Goal: Transaction & Acquisition: Purchase product/service

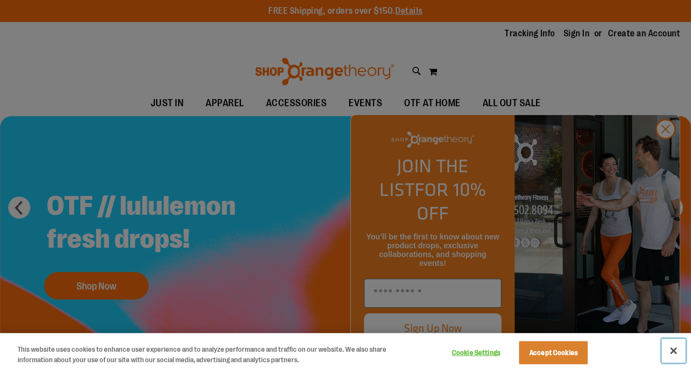
click at [674, 348] on button "Close" at bounding box center [674, 350] width 24 height 24
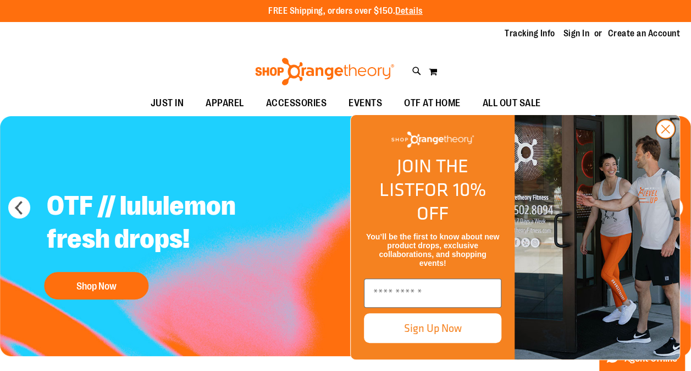
click at [666, 133] on icon "Close dialog" at bounding box center [666, 129] width 8 height 8
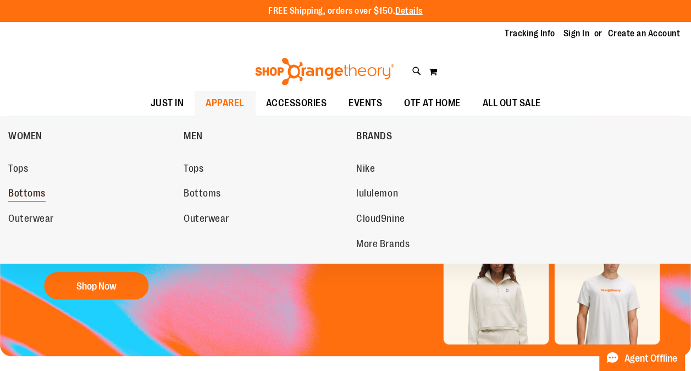
click at [15, 194] on span "Bottoms" at bounding box center [26, 195] width 37 height 14
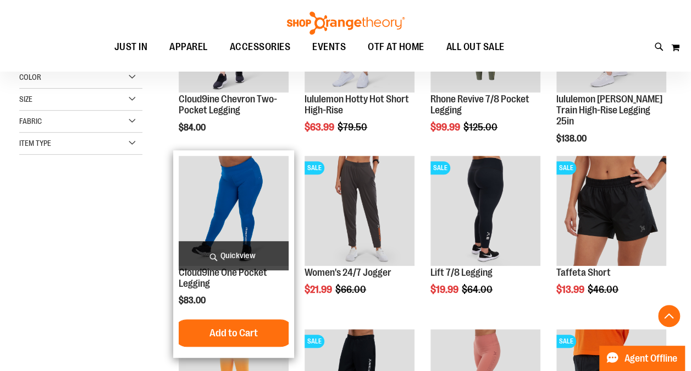
scroll to position [275, 0]
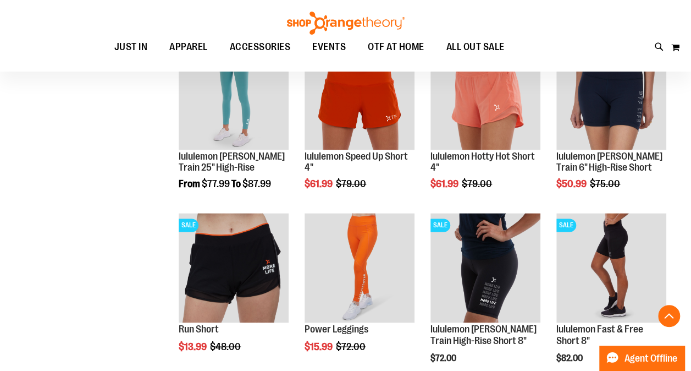
scroll to position [715, 0]
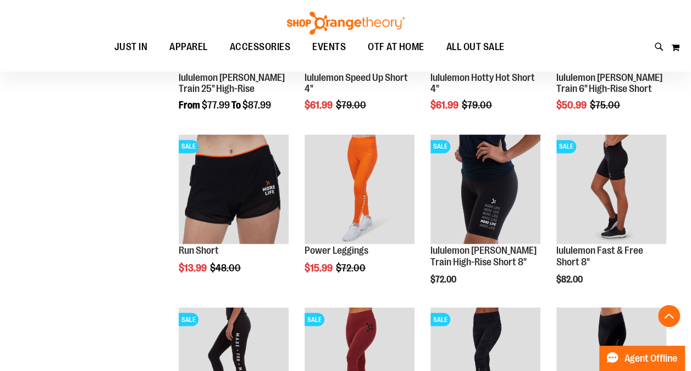
scroll to position [715, 0]
